Goal: Transaction & Acquisition: Purchase product/service

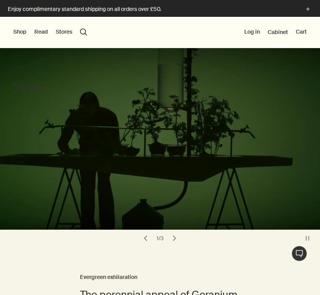
click at [18, 30] on button "Shop" at bounding box center [19, 32] width 13 height 8
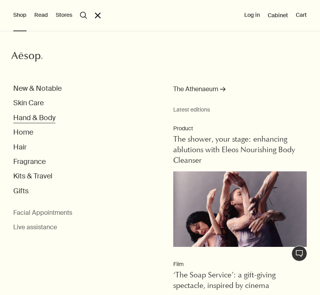
click at [29, 116] on button "Hand & Body" at bounding box center [34, 117] width 42 height 9
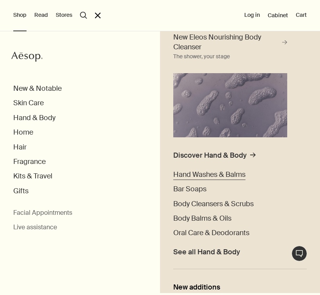
scroll to position [83, 0]
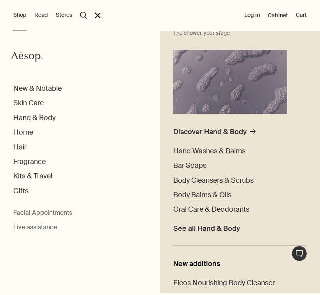
click at [198, 192] on span "Body Balms & Oils" at bounding box center [202, 194] width 58 height 9
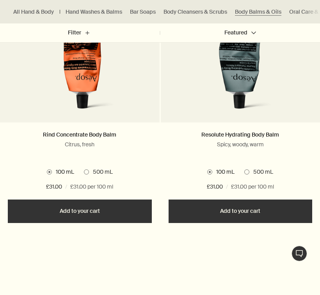
scroll to position [624, 0]
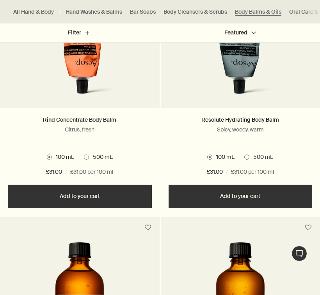
click at [247, 156] on span at bounding box center [247, 156] width 5 height 5
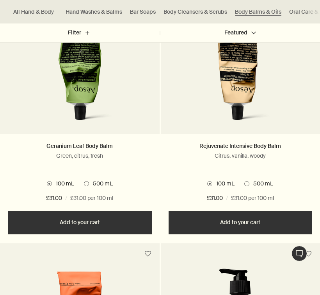
scroll to position [368, 0]
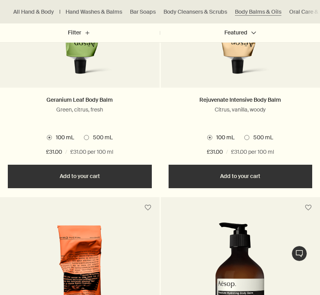
click at [93, 139] on span "500 mL" at bounding box center [101, 138] width 24 height 8
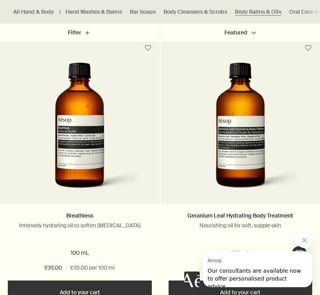
scroll to position [796, 0]
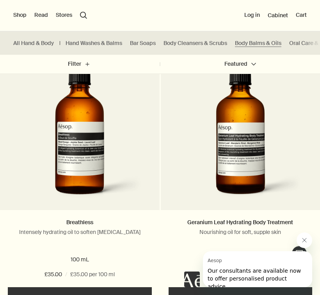
click at [304, 240] on icon "Close message from Aesop" at bounding box center [305, 240] width 4 height 4
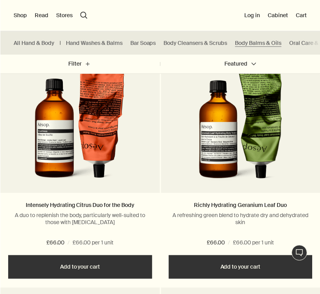
scroll to position [1613, 0]
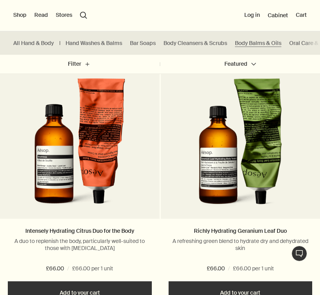
click at [20, 17] on button "Shop" at bounding box center [19, 15] width 13 height 8
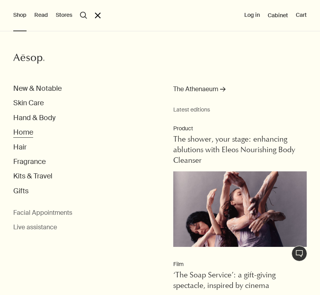
click at [28, 133] on button "Home" at bounding box center [23, 132] width 20 height 9
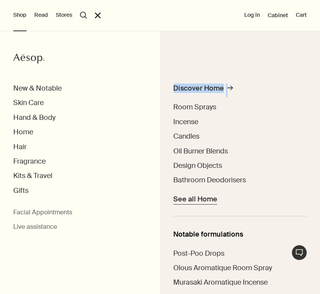
click at [190, 200] on span "See all Home" at bounding box center [195, 199] width 44 height 9
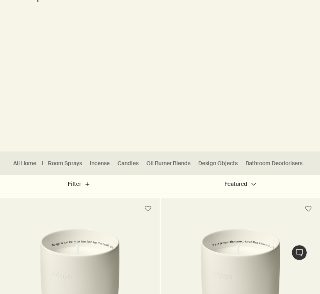
scroll to position [118, 0]
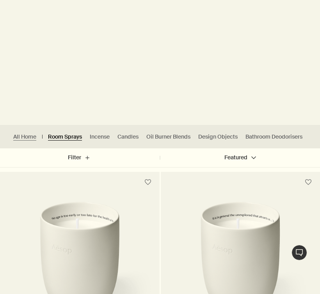
click at [55, 139] on link "Room Sprays" at bounding box center [65, 136] width 34 height 7
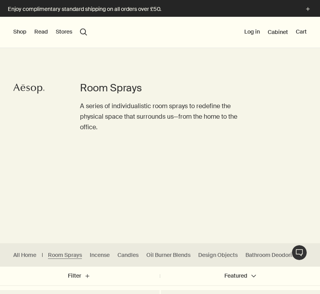
click at [21, 34] on button "Shop" at bounding box center [19, 32] width 13 height 8
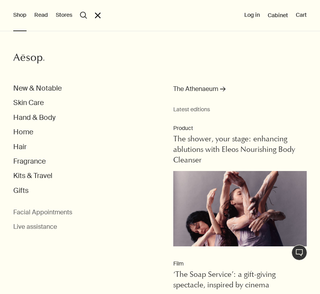
click at [93, 15] on div "Shop Aesop New & Notable Skin Care Hand & Body Home Hair Fragrance Kits & Trave…" at bounding box center [160, 147] width 320 height 294
click at [95, 15] on button "close" at bounding box center [98, 16] width 6 height 6
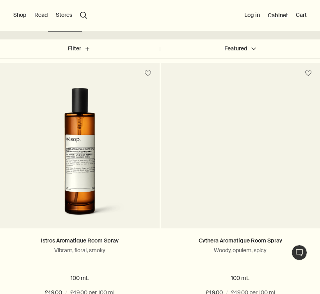
scroll to position [130, 0]
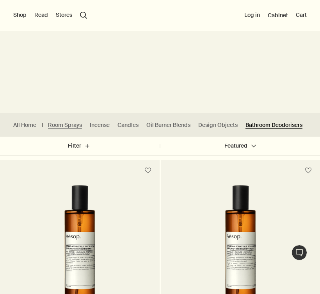
click at [286, 124] on link "Bathroom Deodorisers" at bounding box center [274, 125] width 57 height 7
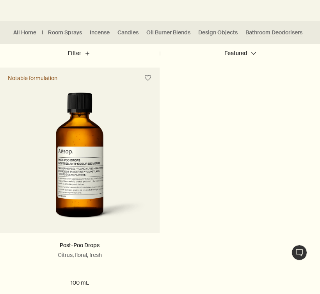
click at [143, 186] on img at bounding box center [80, 161] width 134 height 137
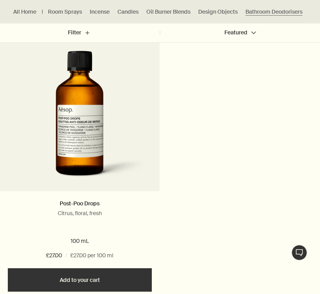
scroll to position [265, 0]
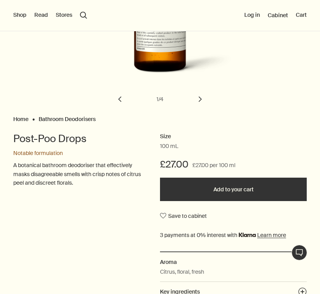
scroll to position [162, 0]
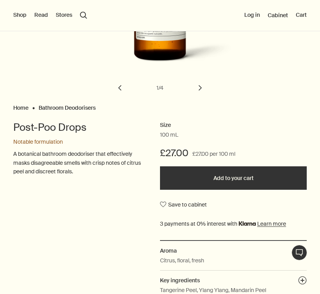
click at [218, 181] on button "Add to your cart" at bounding box center [233, 177] width 147 height 23
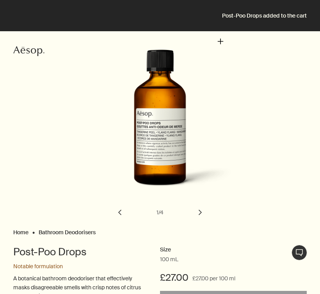
scroll to position [0, 0]
